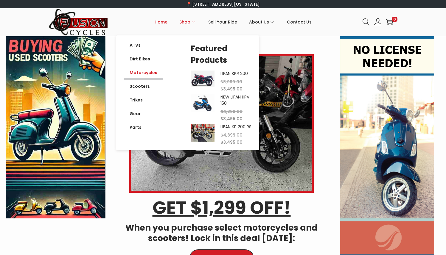
click at [145, 77] on link "Motorcycles" at bounding box center [144, 73] width 40 height 14
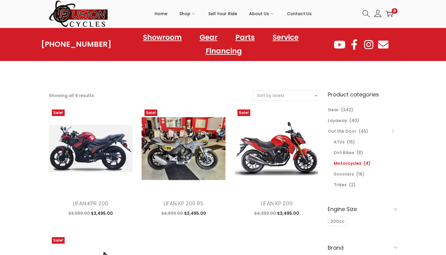
scroll to position [5, 0]
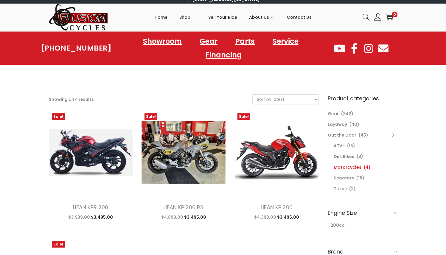
click at [353, 151] on li "Dirt Bikes (8)" at bounding box center [366, 156] width 64 height 11
click at [350, 154] on link "Dirt Bikes" at bounding box center [344, 157] width 21 height 6
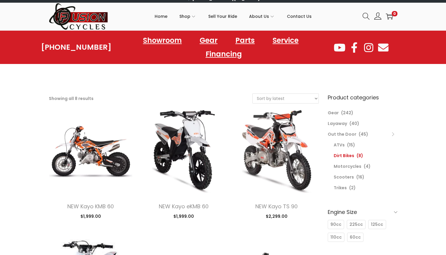
scroll to position [2, 0]
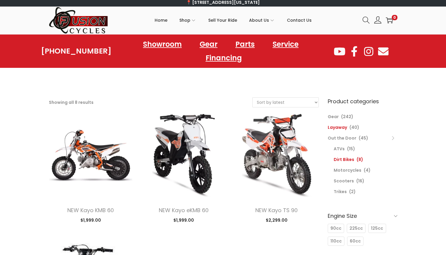
click at [344, 124] on link "Layaway" at bounding box center [337, 127] width 19 height 6
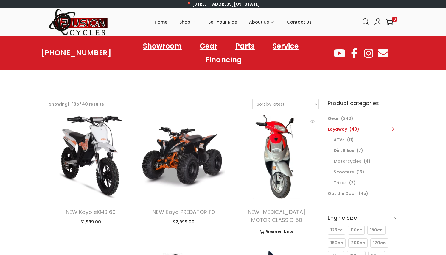
scroll to position [3, 0]
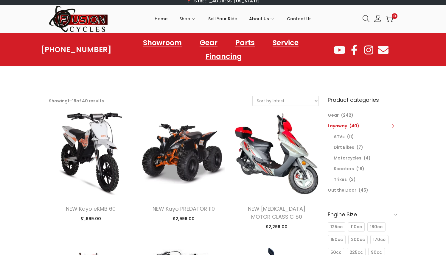
click at [298, 96] on select "Sort by popularity Sort by latest Sort by price: low to high Sort by price: hig…" at bounding box center [286, 101] width 66 height 10
select select "price"
click at [253, 96] on select "Sort by popularity Sort by latest Sort by price: low to high Sort by price: hig…" at bounding box center [286, 101] width 66 height 10
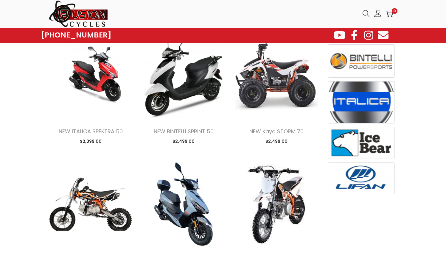
scroll to position [401, 0]
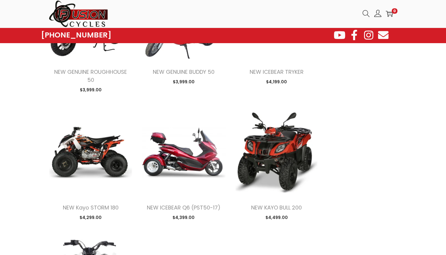
scroll to position [1577, 0]
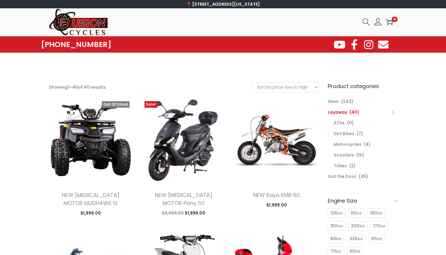
click at [354, 175] on li "Out the Door (45)" at bounding box center [363, 176] width 70 height 11
click at [351, 177] on link "Out the Door" at bounding box center [342, 177] width 29 height 6
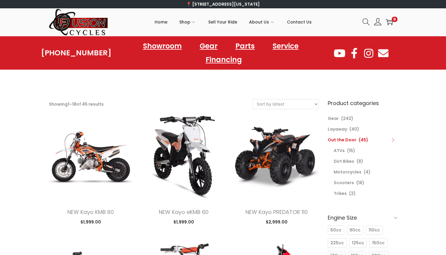
click at [307, 99] on select "Sort by popularity Sort by latest Sort by price: low to high Sort by price: hig…" at bounding box center [286, 104] width 66 height 10
select select "price"
click at [253, 99] on select "Sort by popularity Sort by latest Sort by price: low to high Sort by price: hig…" at bounding box center [286, 104] width 66 height 10
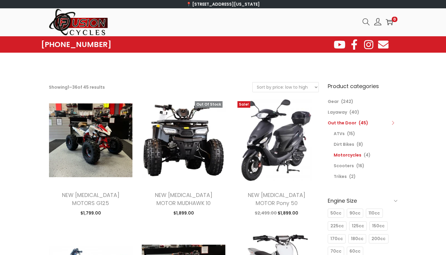
click at [341, 154] on link "Motorcycles" at bounding box center [348, 155] width 28 height 6
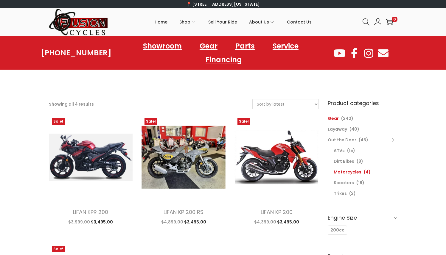
click at [335, 116] on link "Gear" at bounding box center [333, 119] width 11 height 6
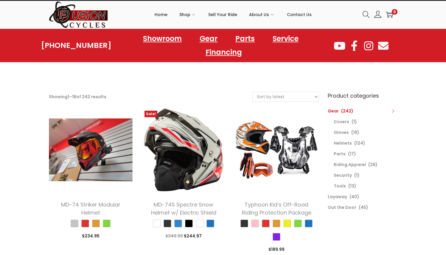
scroll to position [11, 0]
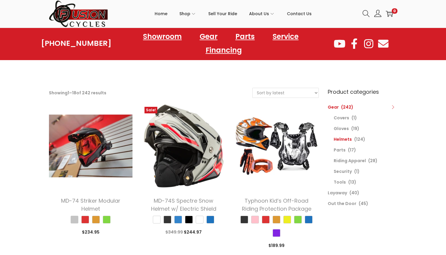
click at [344, 136] on link "Helmets" at bounding box center [343, 139] width 18 height 6
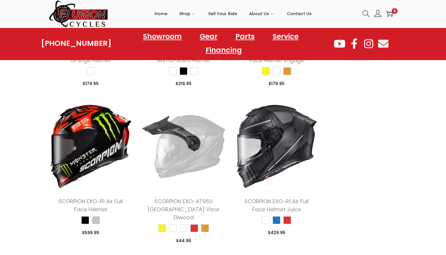
scroll to position [774, 0]
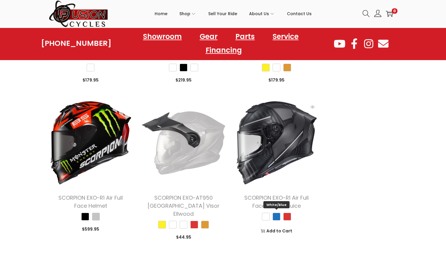
click at [278, 213] on span "White/Blue" at bounding box center [276, 217] width 8 height 8
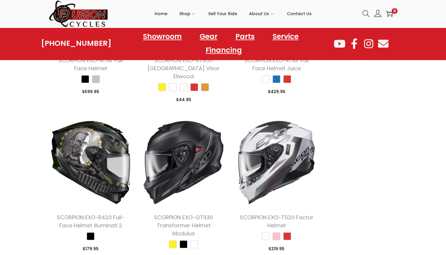
scroll to position [977, 0]
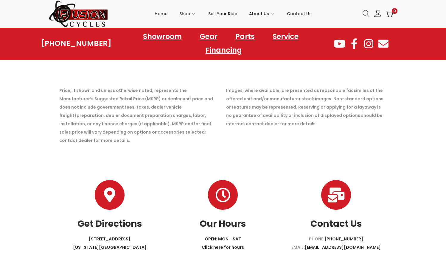
scroll to position [3938, 0]
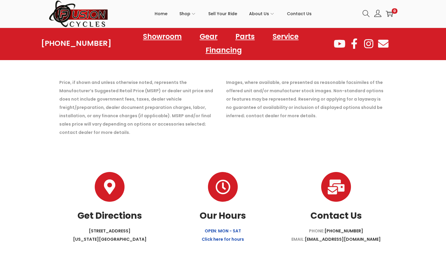
scroll to position [4808, 0]
click at [228, 228] on link "OPEN: MON - SAT Click here for hours" at bounding box center [223, 235] width 42 height 14
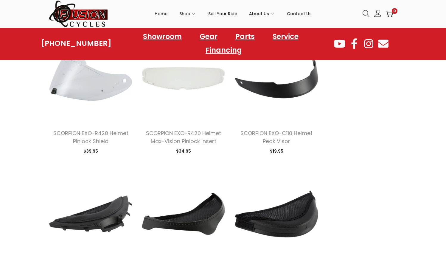
scroll to position [5653, 0]
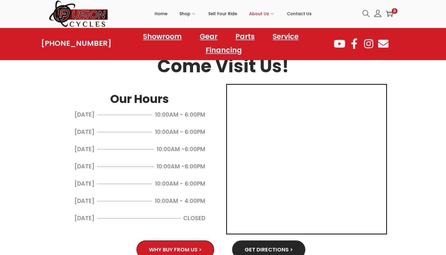
scroll to position [292, 0]
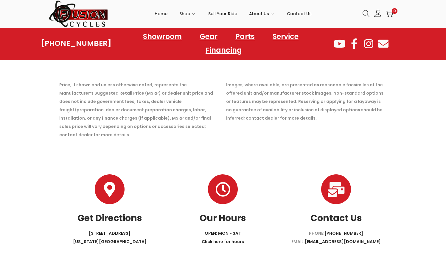
scroll to position [1889, 0]
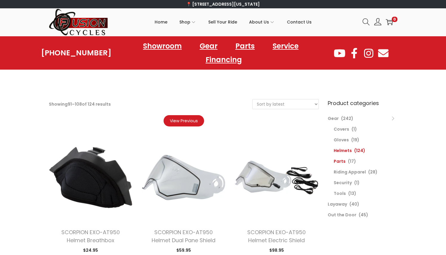
click at [339, 158] on link "Parts" at bounding box center [340, 161] width 12 height 6
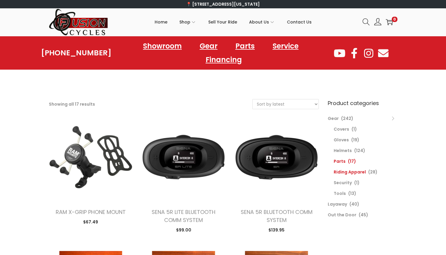
click at [351, 169] on link "Riding Apparel" at bounding box center [350, 172] width 32 height 6
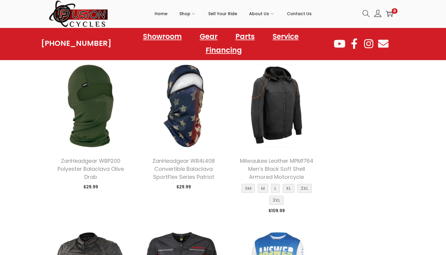
scroll to position [210, 0]
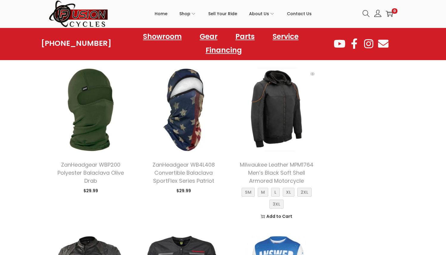
click at [281, 104] on img at bounding box center [276, 110] width 84 height 84
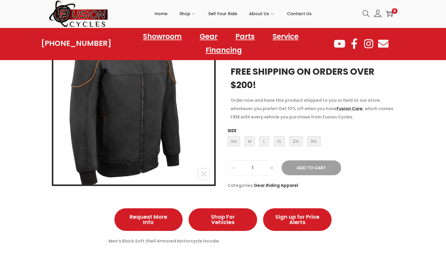
scroll to position [42, 0]
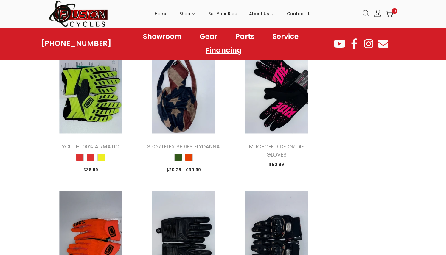
scroll to position [815, 0]
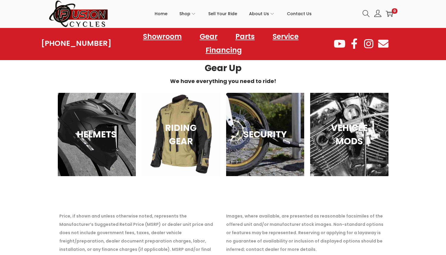
scroll to position [1573, 0]
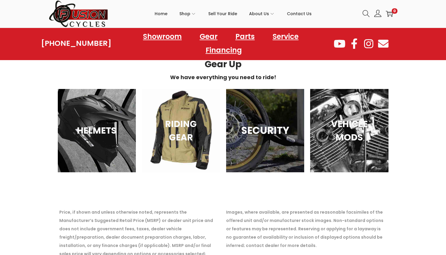
click at [270, 104] on div "SECURITY" at bounding box center [265, 130] width 78 height 83
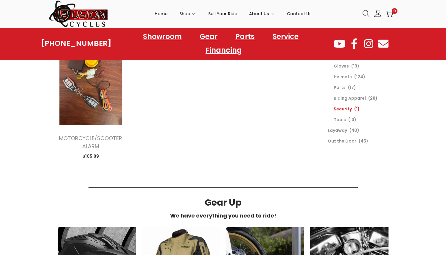
scroll to position [107, 0]
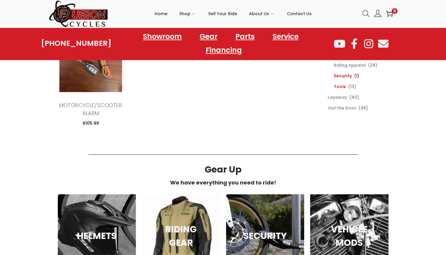
click at [338, 84] on link "Tools" at bounding box center [340, 87] width 12 height 6
